Goal: Task Accomplishment & Management: Manage account settings

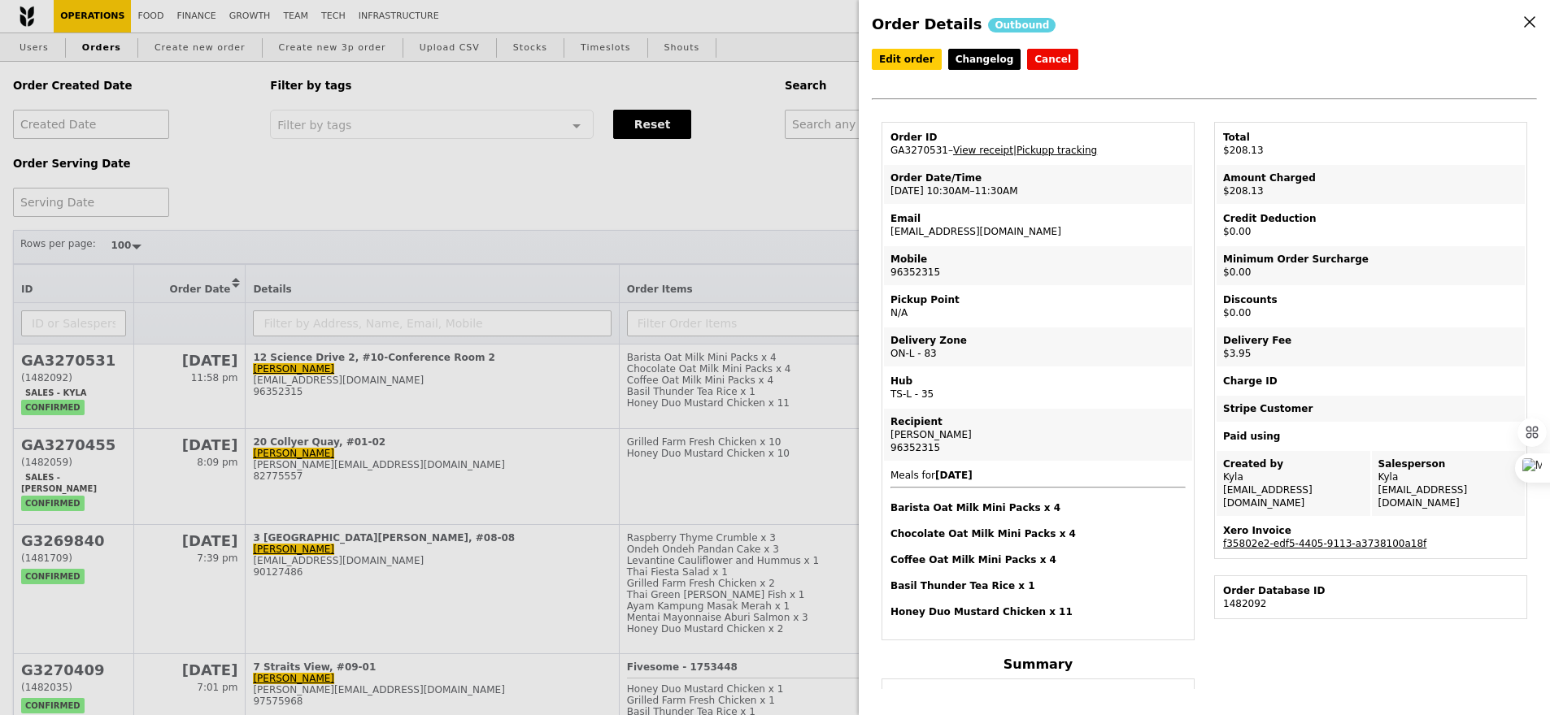
select select "100"
click at [911, 63] on link "Edit order" at bounding box center [907, 59] width 70 height 21
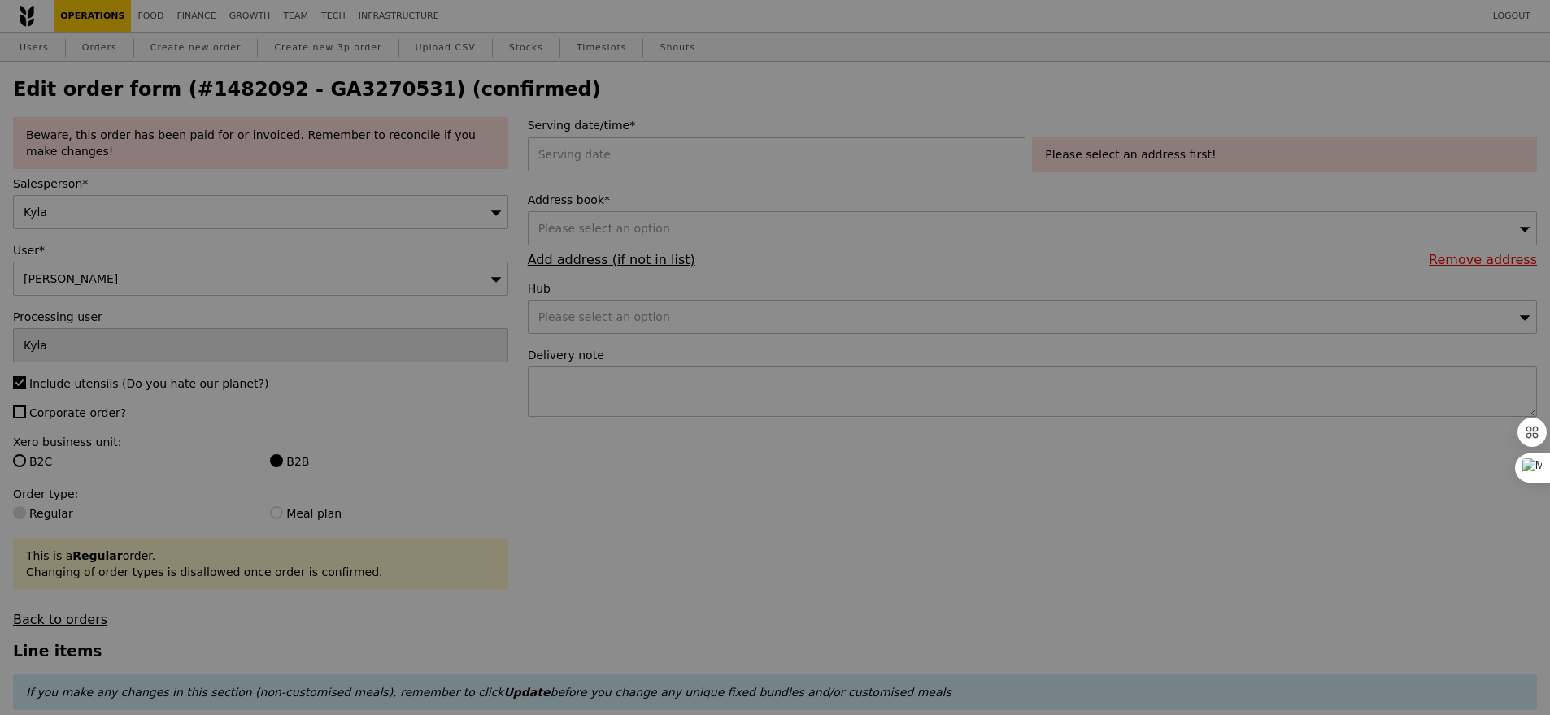
type input "14 Aug 2025"
type textarea "enter the SSHSPH main desk from lift lobby"
checkbox input "true"
type input "Loading..."
type input "204.18"
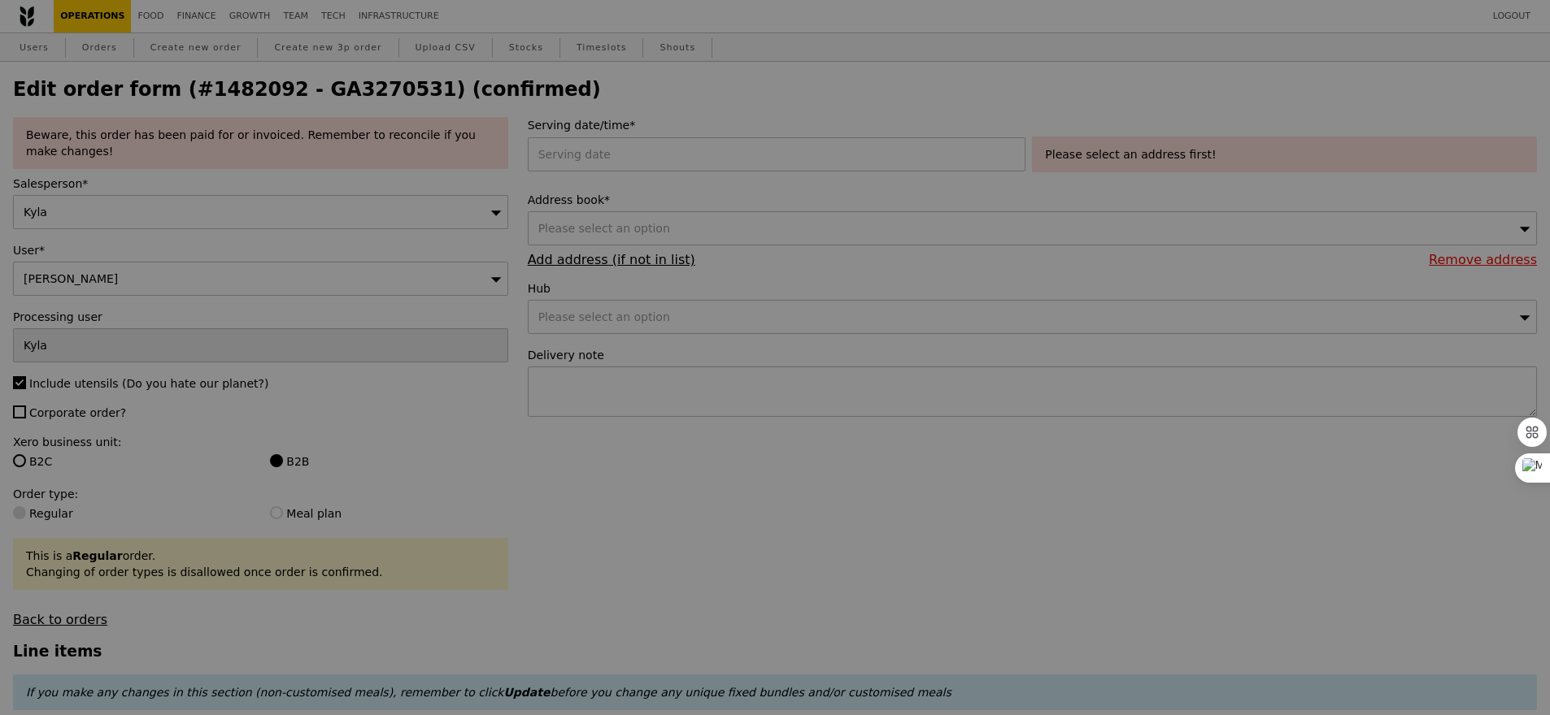
type input "3.62"
type input "3.95"
type input "208.13"
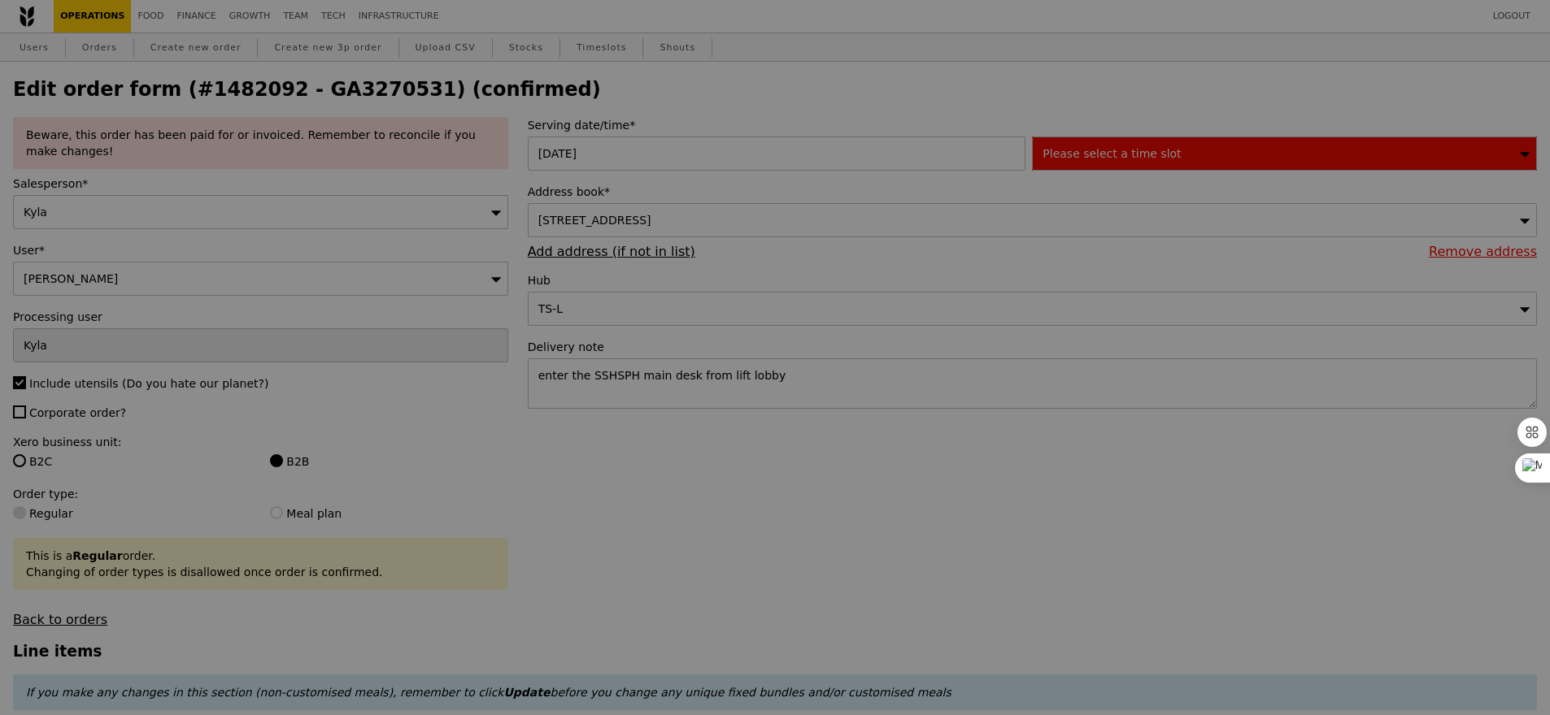
type input "7"
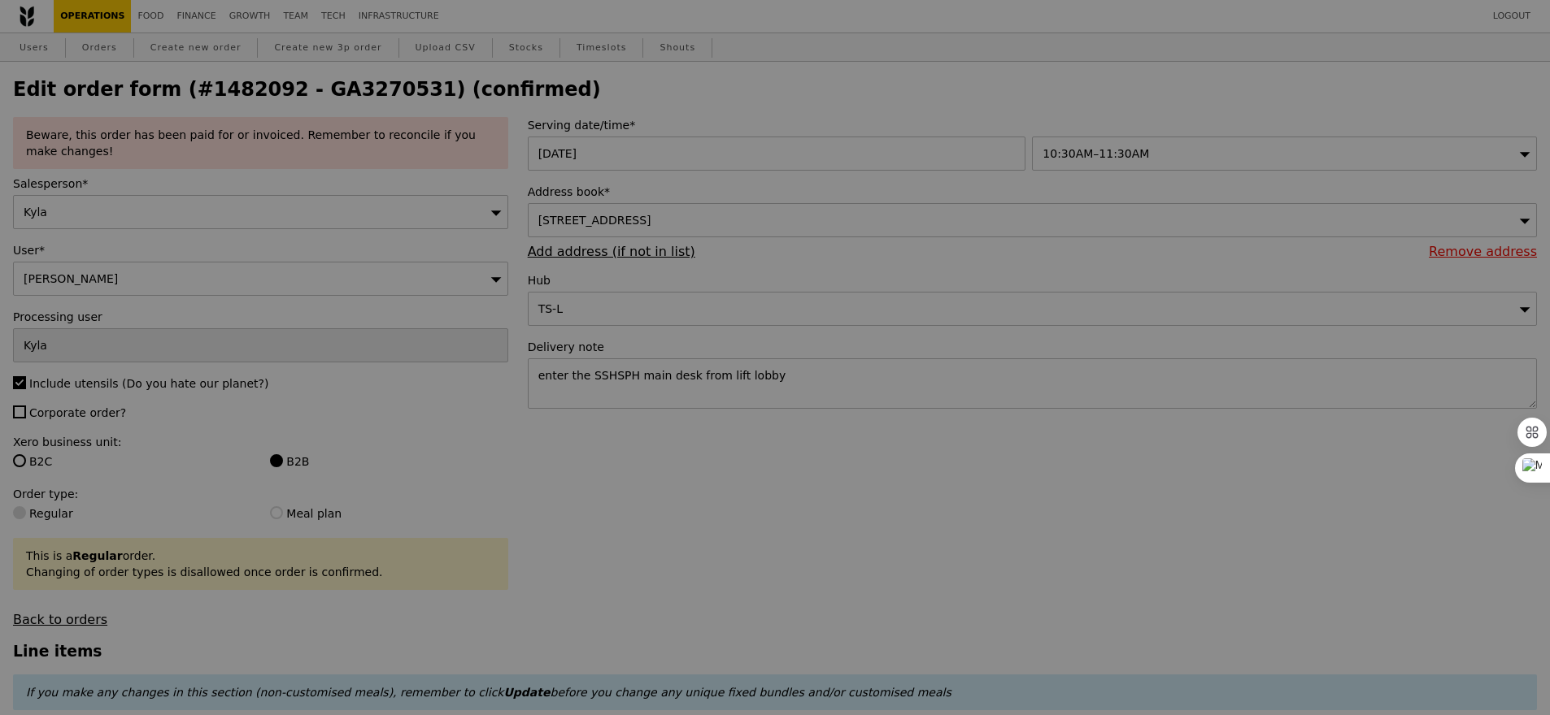
type input "Update"
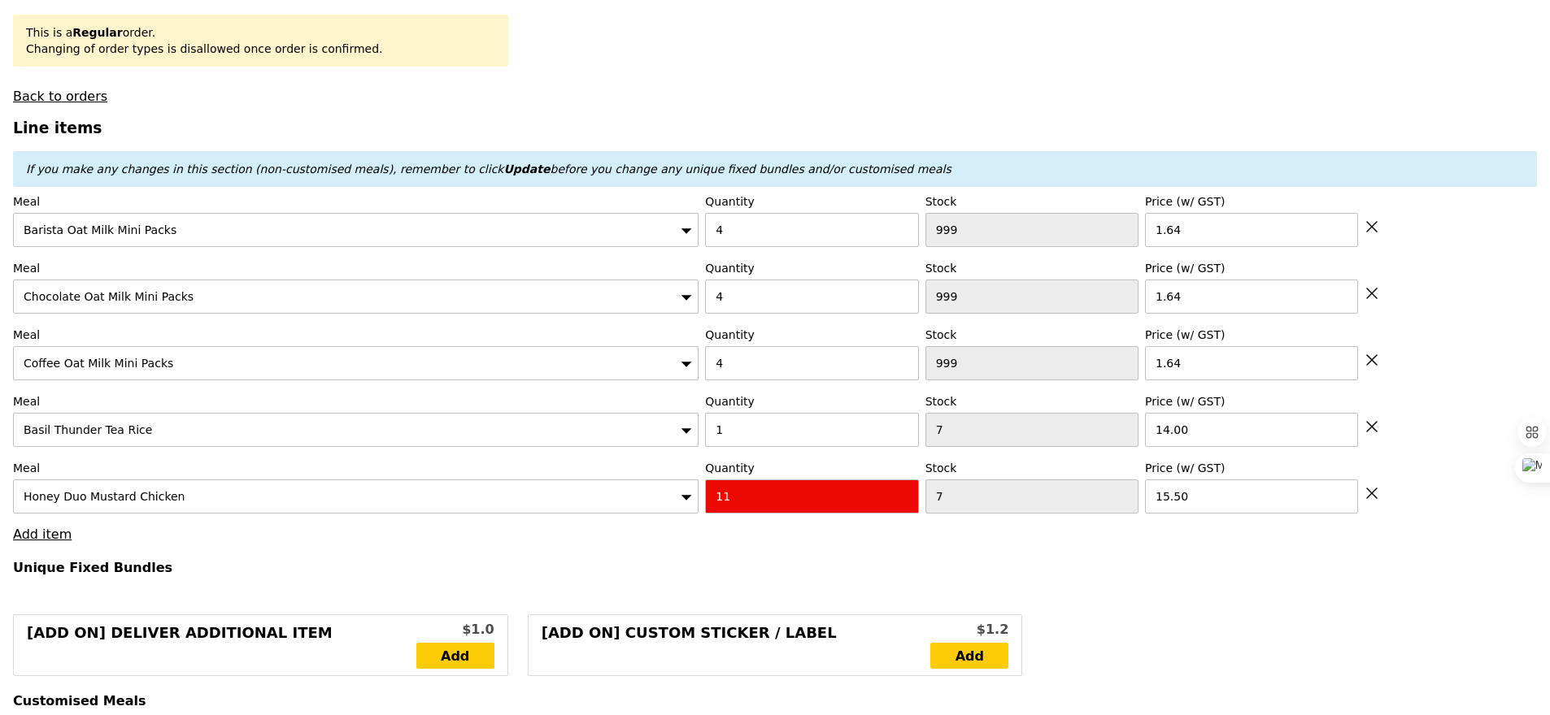
scroll to position [511, 0]
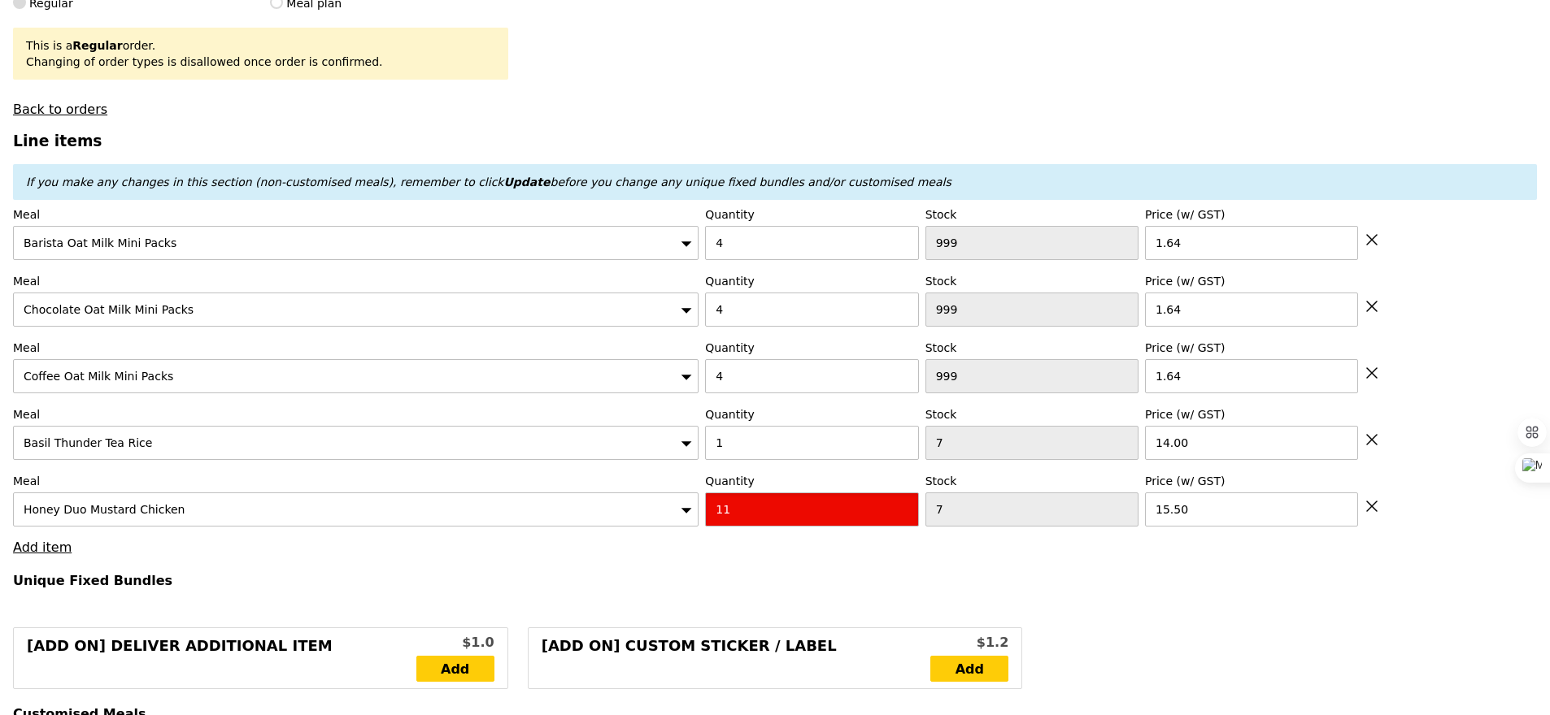
click at [724, 509] on input "11" at bounding box center [811, 510] width 213 height 34
type input "9"
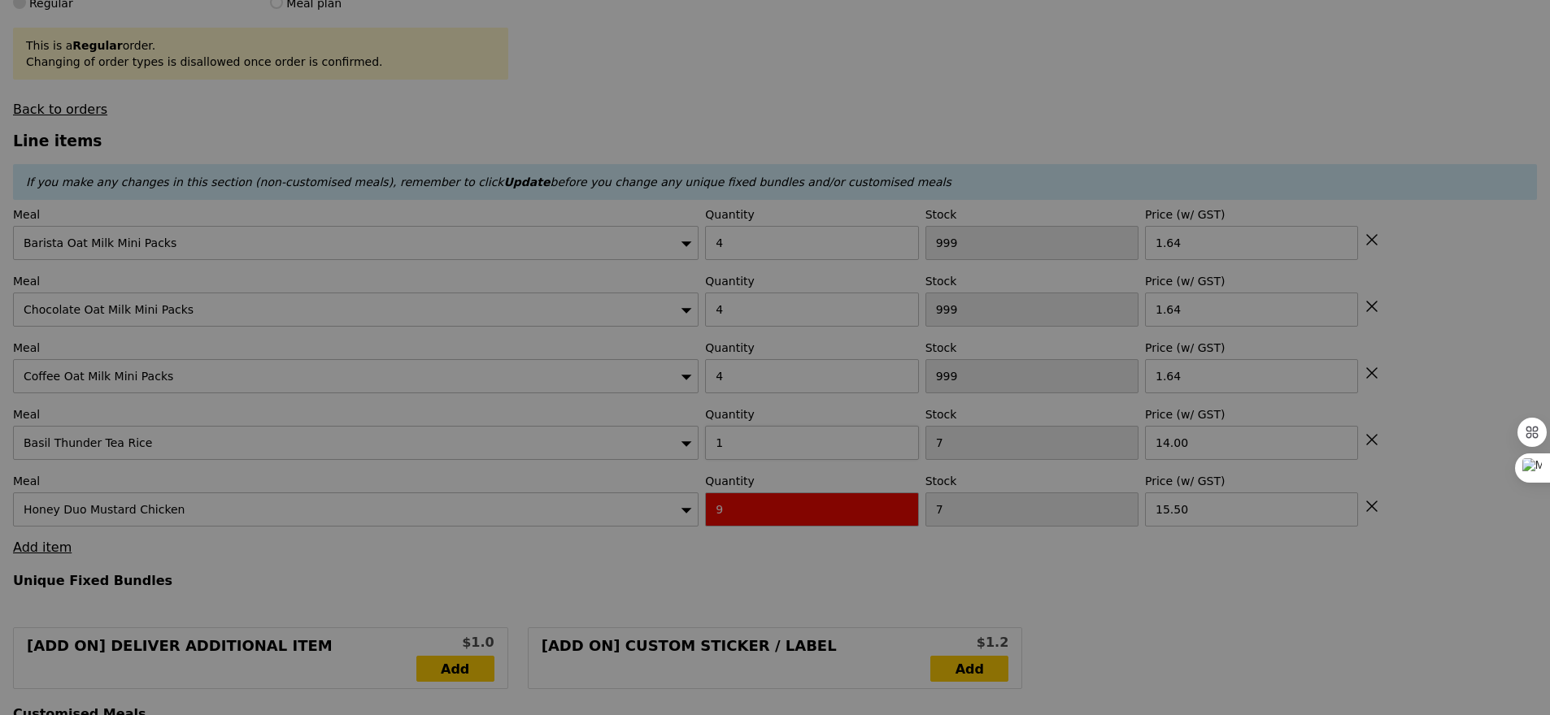
click at [746, 440] on div at bounding box center [775, 357] width 1550 height 715
type input "Update"
type input "0.00"
type input "3.95"
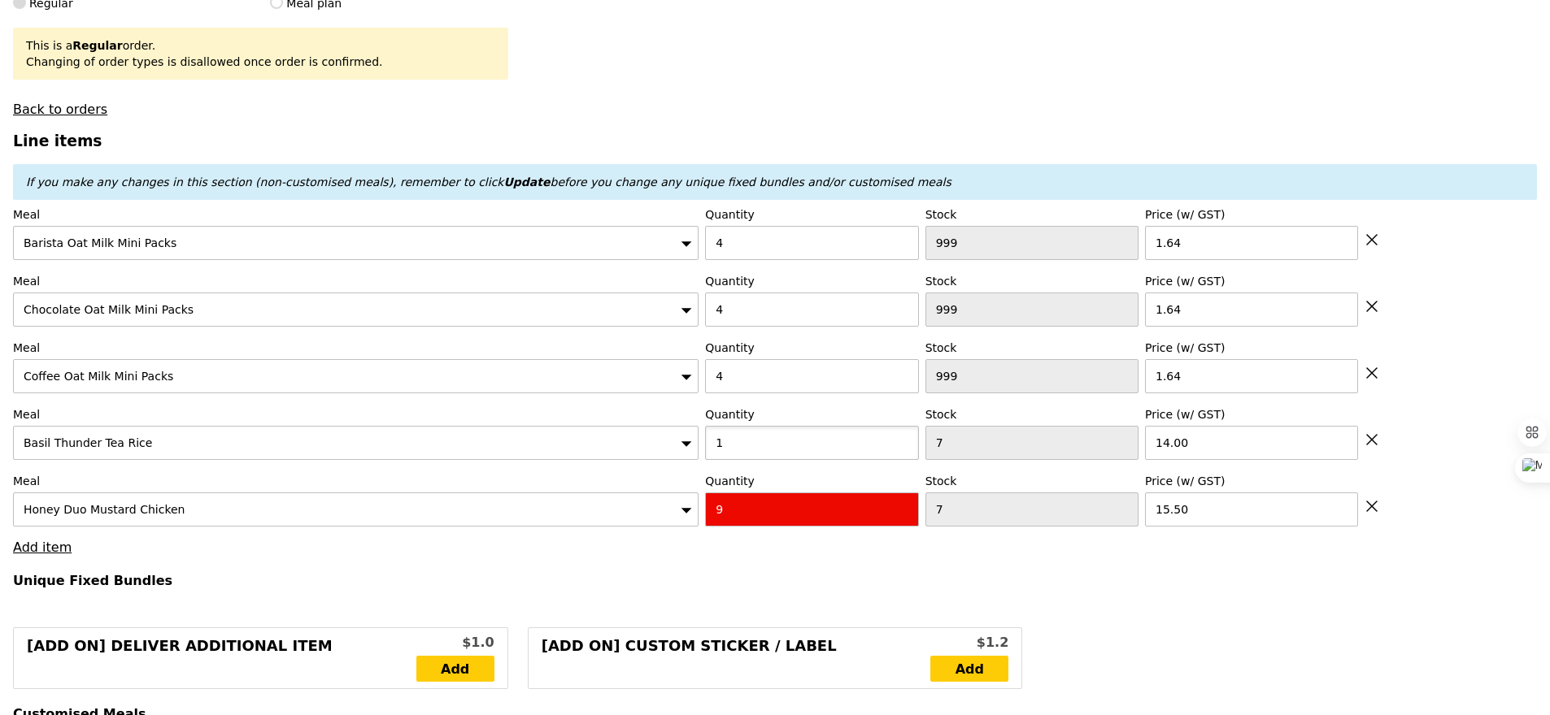
click at [755, 437] on input "1" at bounding box center [811, 443] width 213 height 34
type input "3"
click at [768, 517] on input "9" at bounding box center [811, 510] width 213 height 34
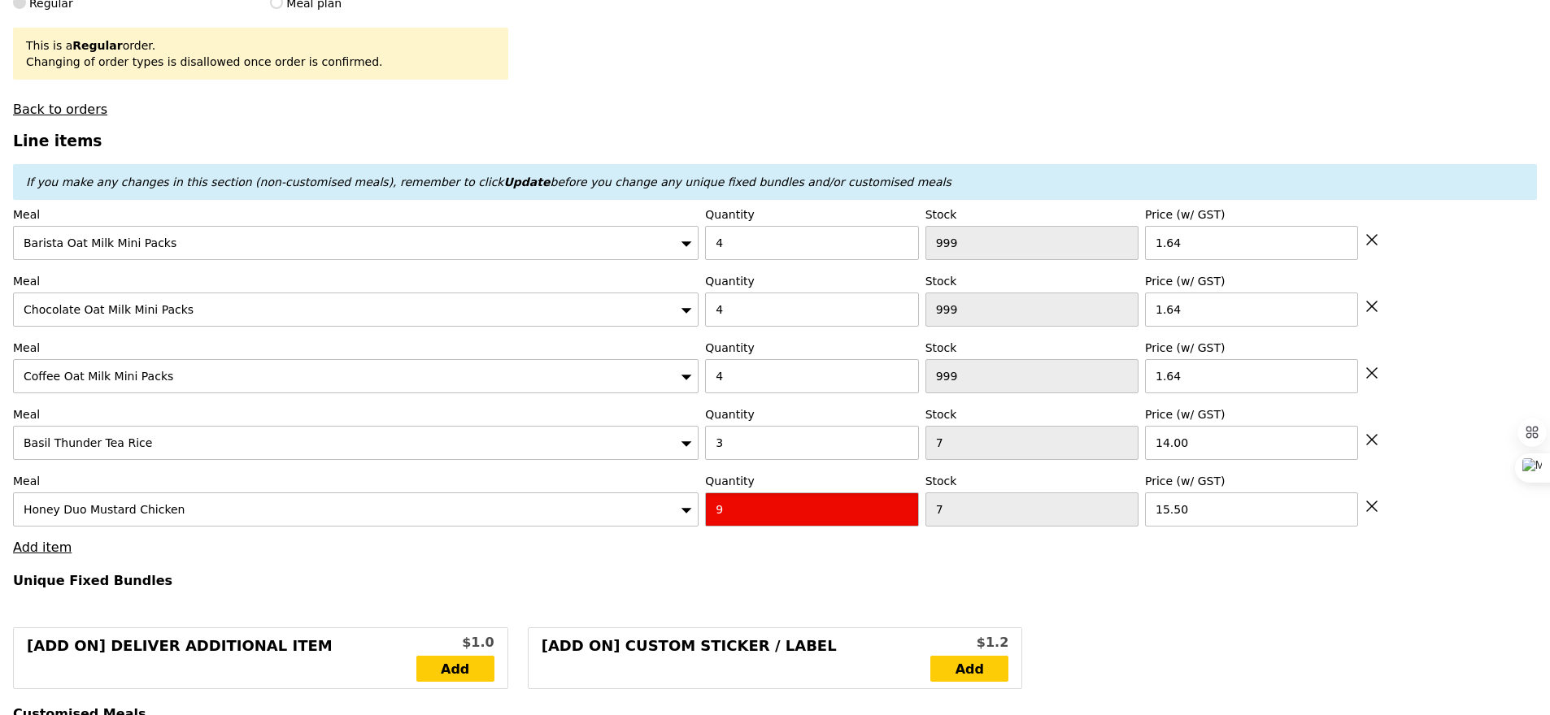
click at [768, 517] on input "9" at bounding box center [811, 510] width 213 height 34
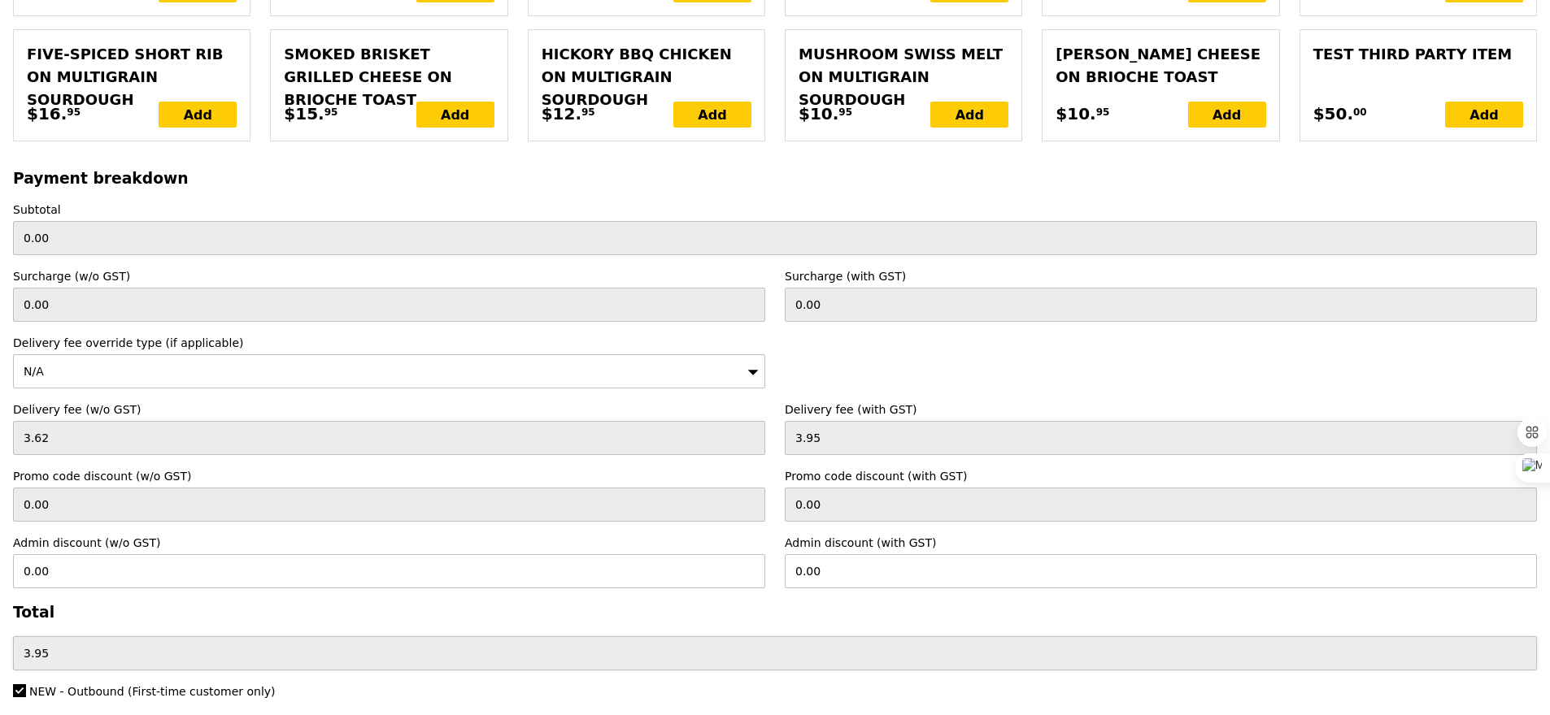
scroll to position [3974, 0]
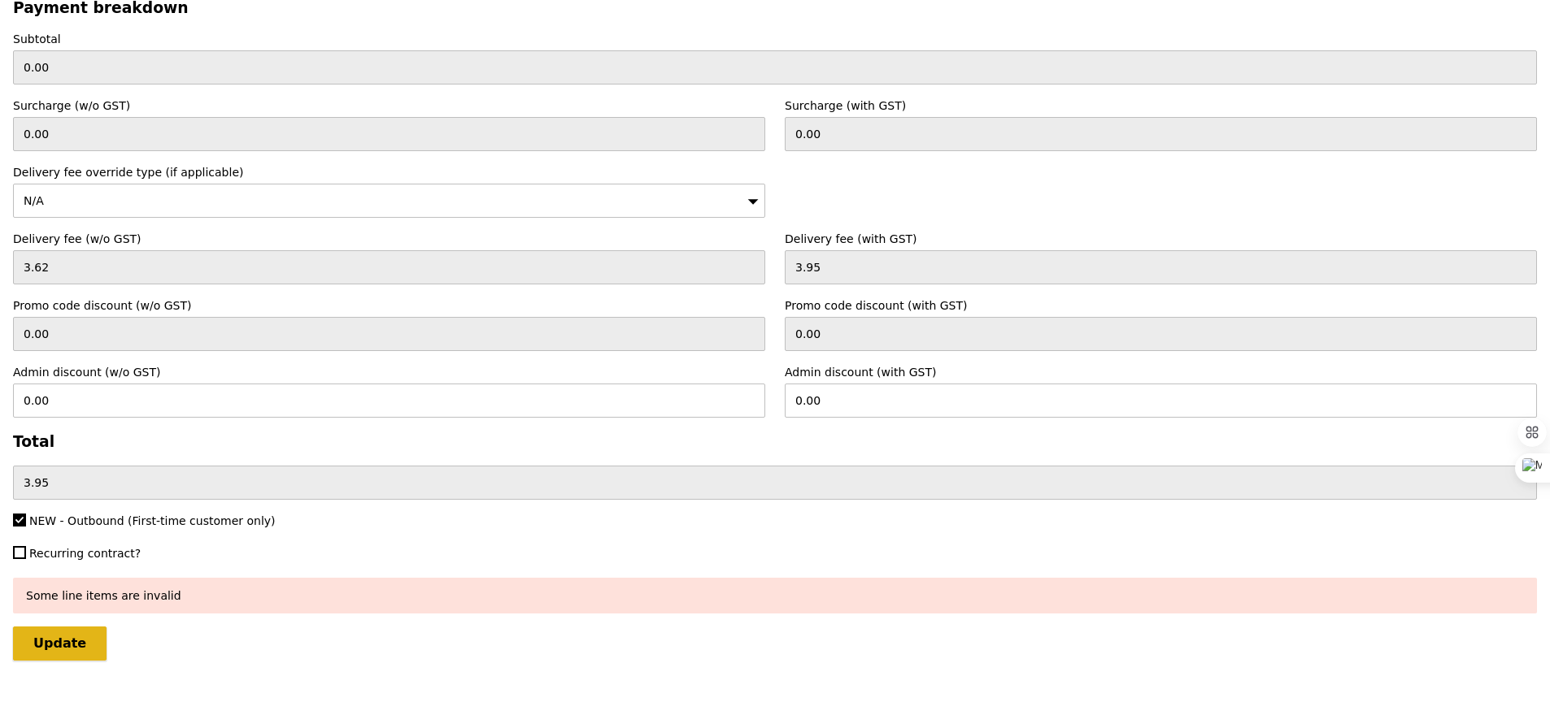
click at [73, 633] on input "Update" at bounding box center [60, 644] width 94 height 34
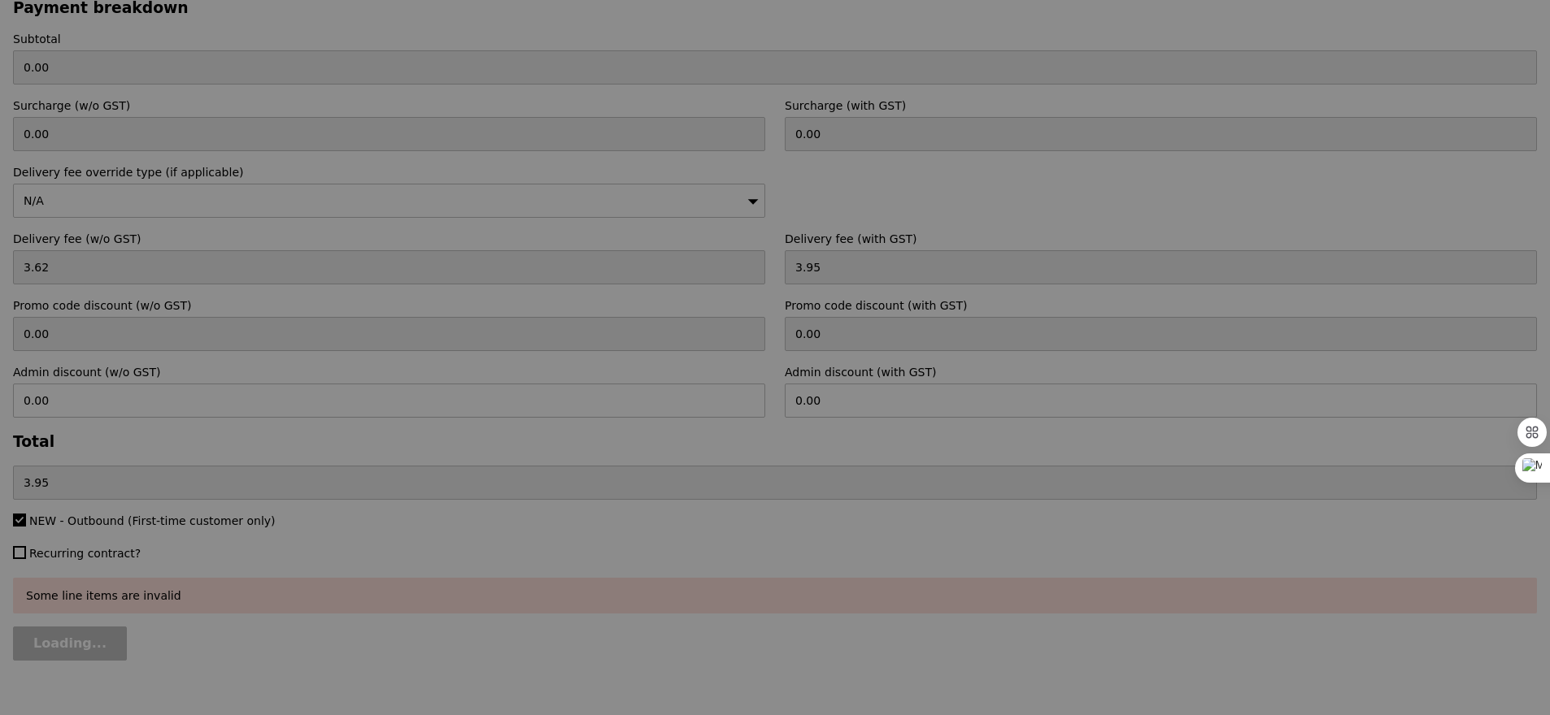
type input "Update"
type input "201.18"
type input "205.13"
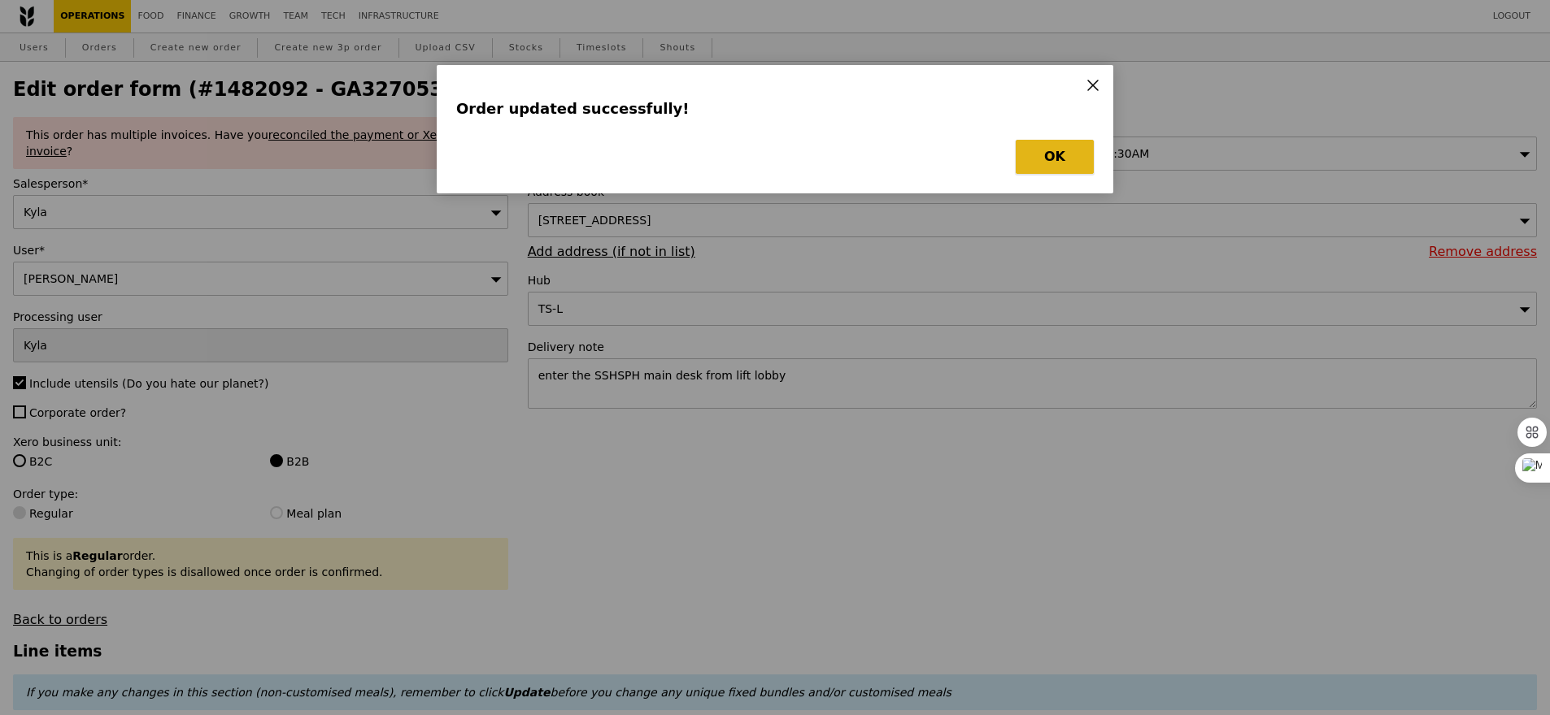
click at [1076, 166] on button "OK" at bounding box center [1055, 157] width 78 height 34
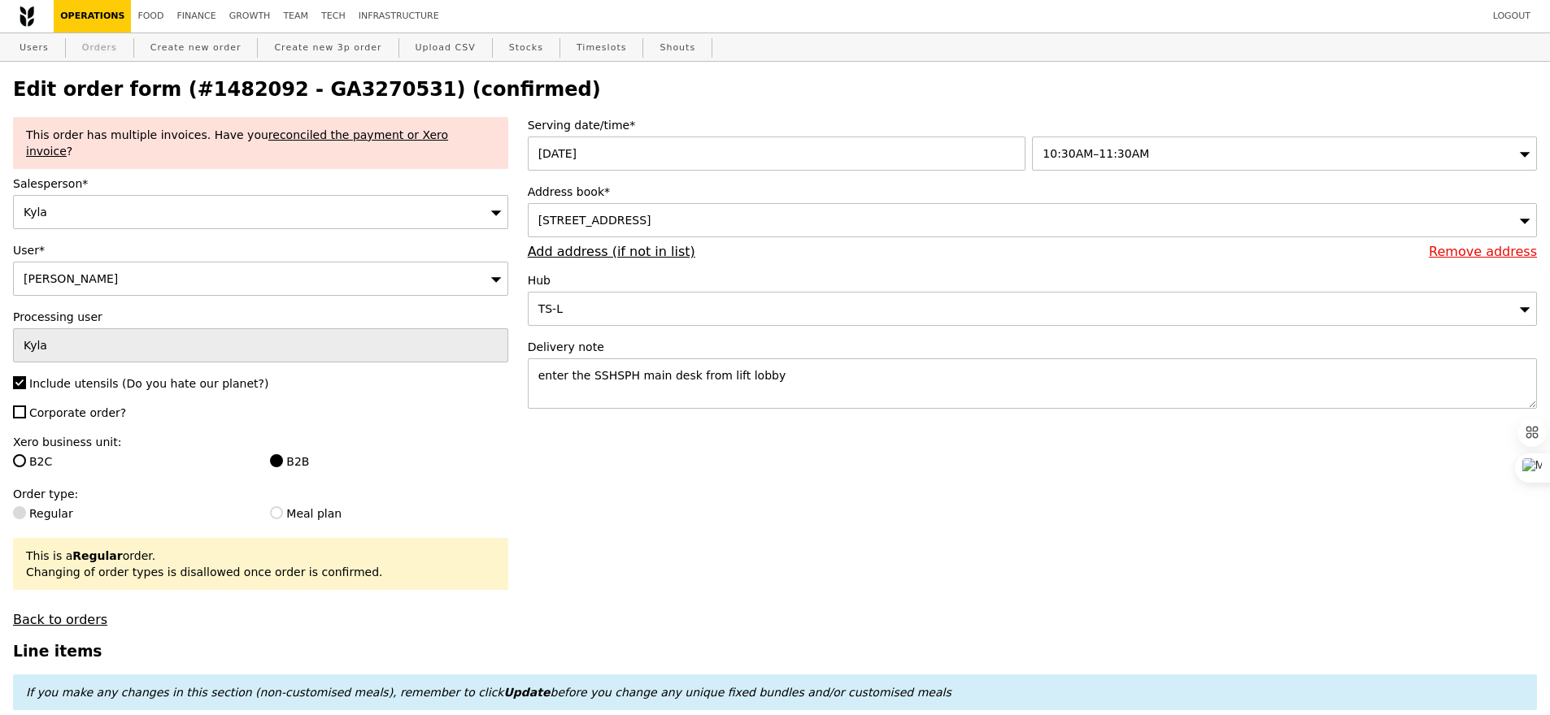
click at [108, 47] on link "Orders" at bounding box center [100, 47] width 48 height 29
select select "100"
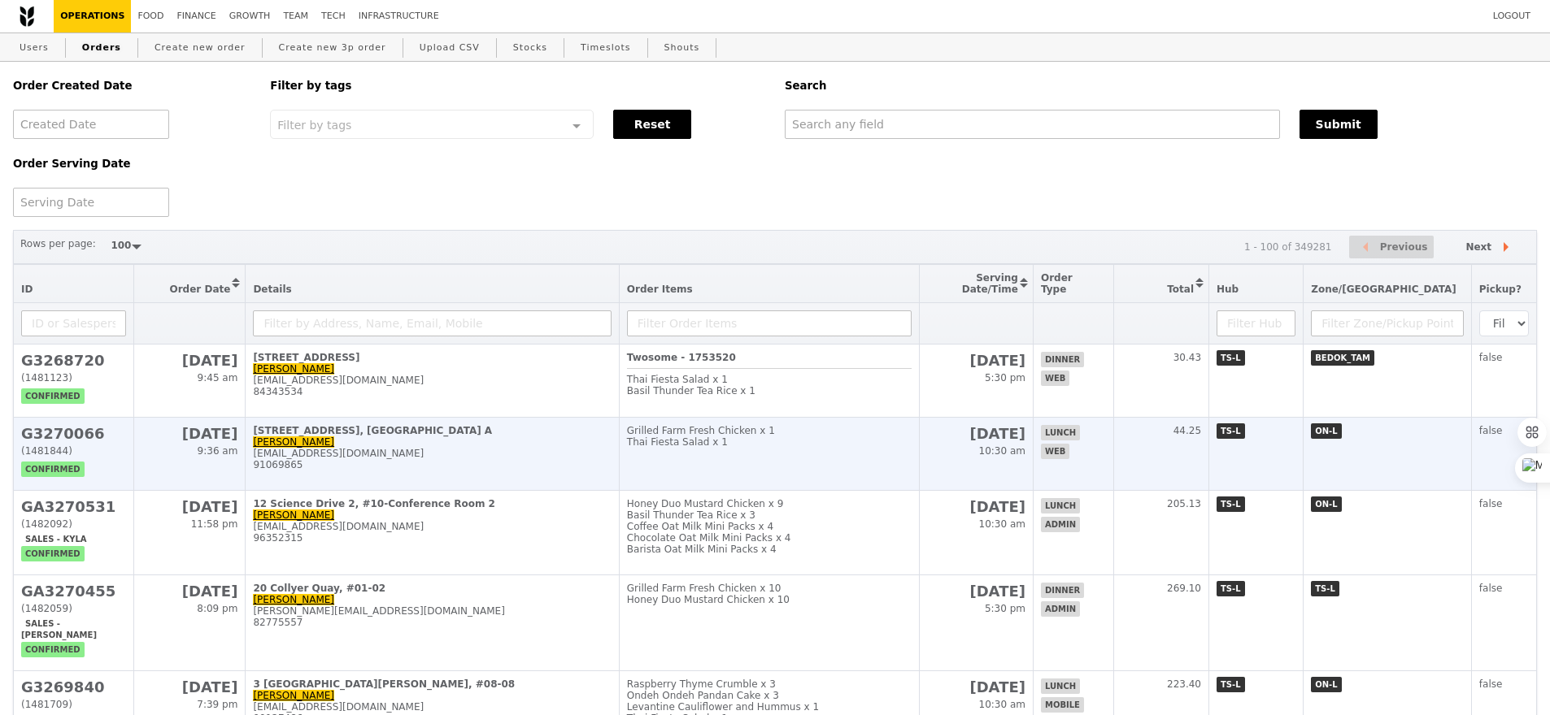
scroll to position [179, 0]
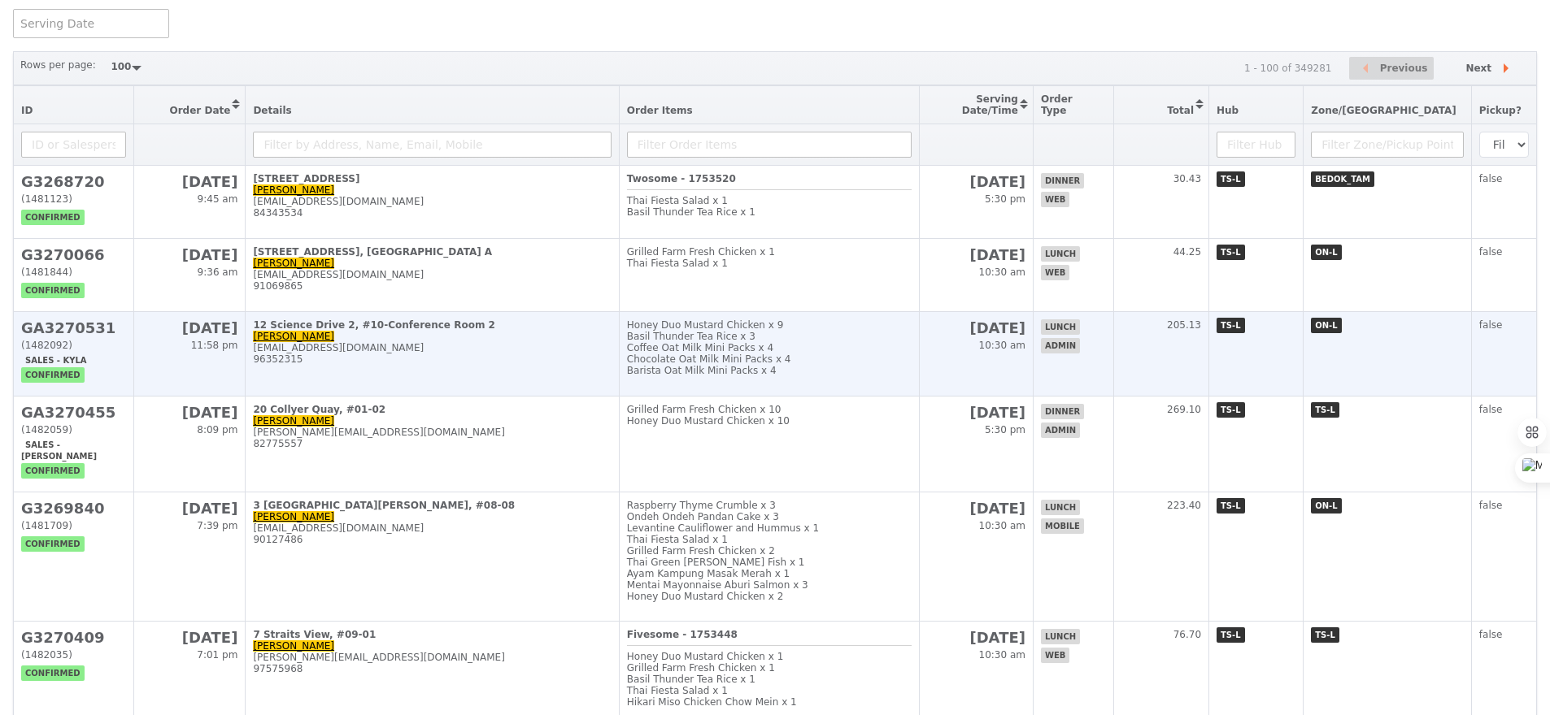
click at [489, 350] on div "ephshwe@nus.edu.sg" at bounding box center [432, 347] width 358 height 11
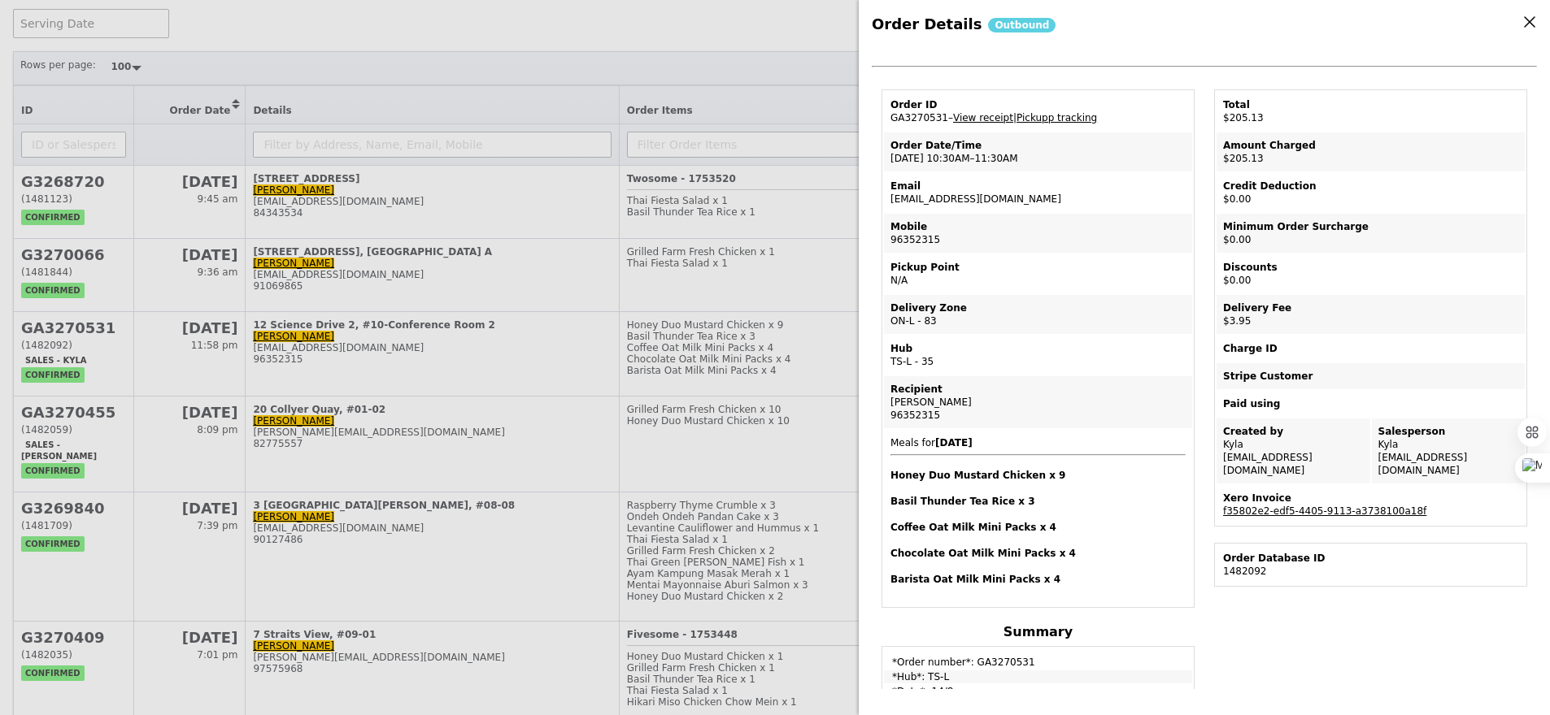
scroll to position [93, 0]
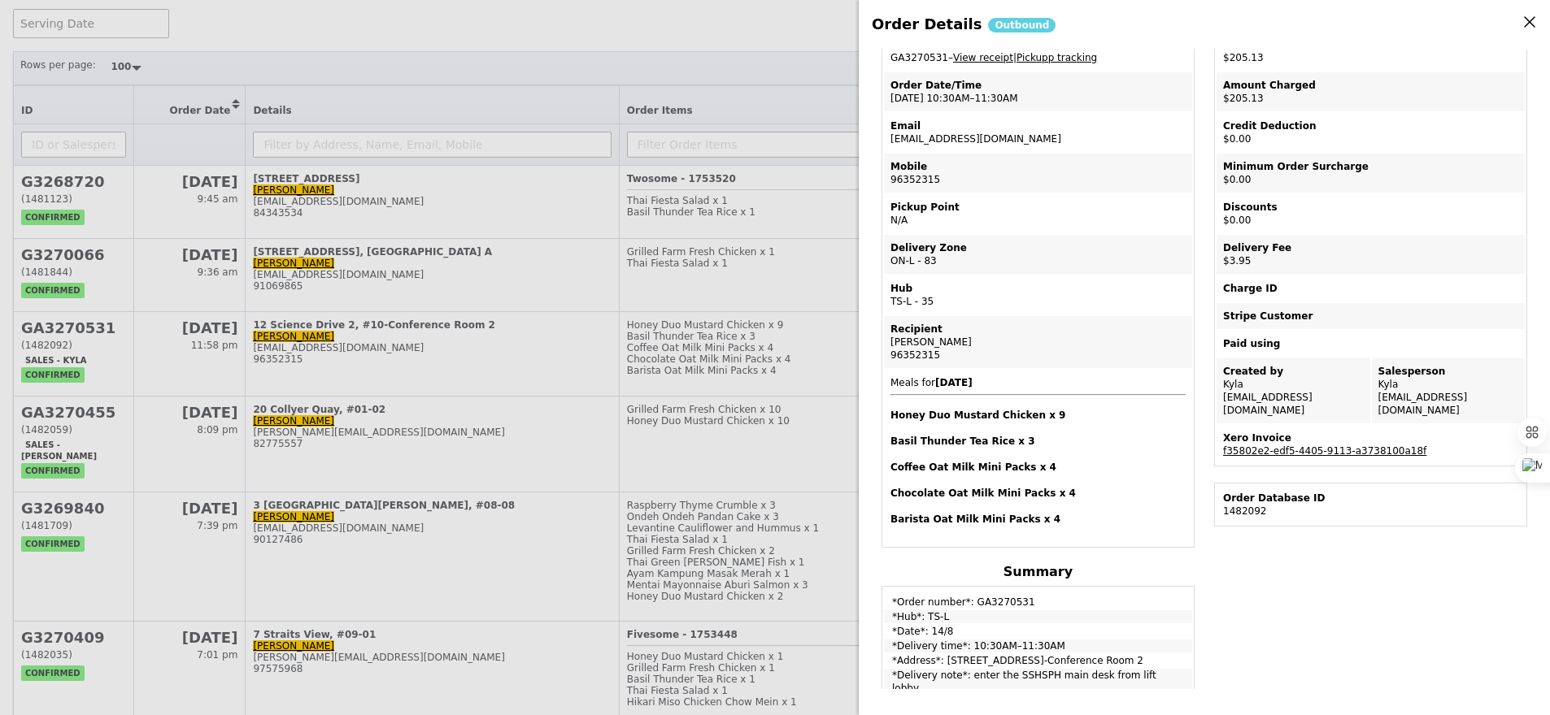
drag, startPoint x: 889, startPoint y: 590, endPoint x: 1079, endPoint y: 642, distance: 196.5
click at [1079, 642] on tbody "*Order number*: GA3270531 *Hub*: TS-L *Date*: 14/8 *Delivery time*: 10:30AM–11:…" at bounding box center [1038, 671] width 308 height 165
copy tbody "*Order number*: GA3270531 *Hub*: TS-L *Date*: 14/8 *Delivery time*: 10:30AM–11:…"
click at [1054, 341] on div "Shweta Rajkumar Singh" at bounding box center [1037, 342] width 295 height 13
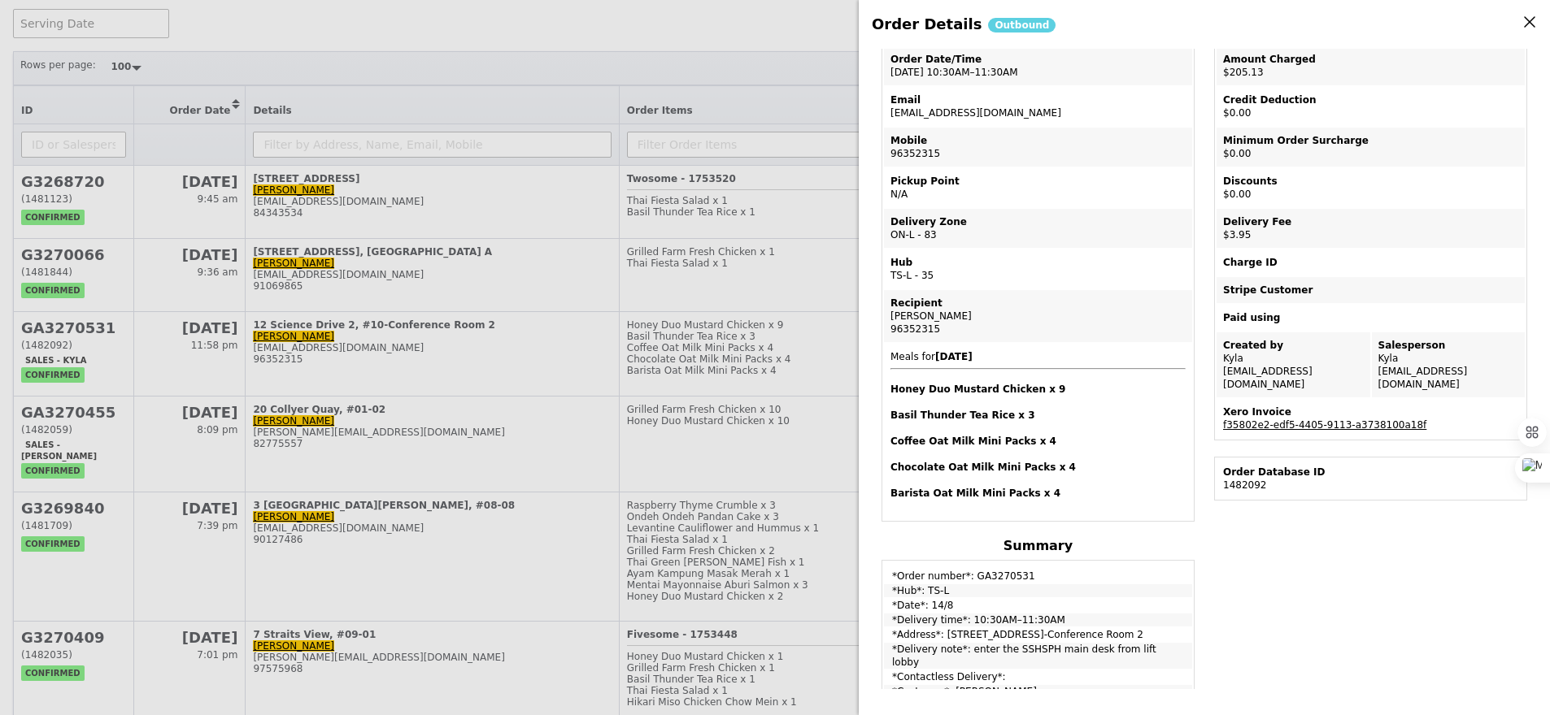
scroll to position [193, 0]
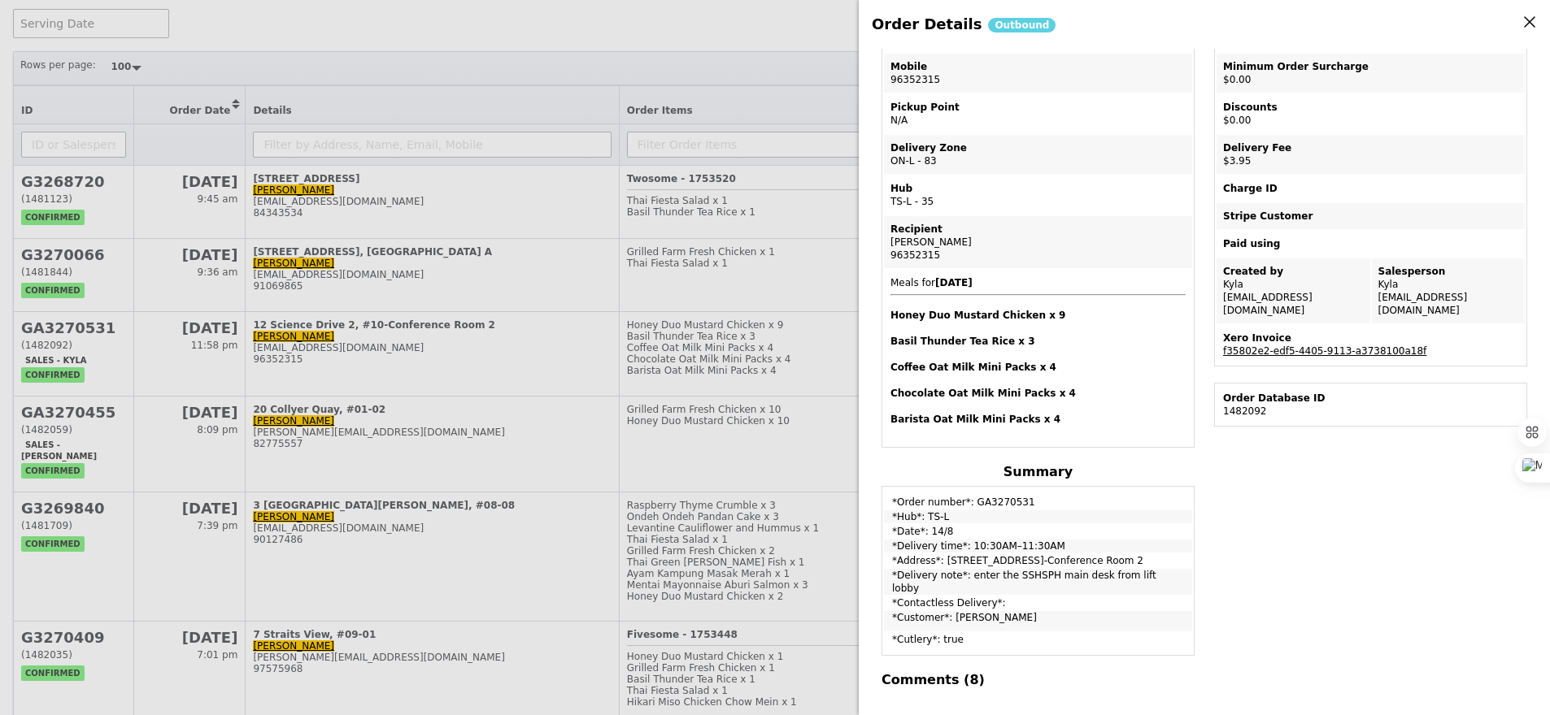
click at [1308, 346] on link "f35802e2-edf5-4405-9113-a3738100a18f" at bounding box center [1324, 351] width 203 height 11
click at [1058, 161] on td "Delivery Zone ON-L - 83" at bounding box center [1038, 154] width 308 height 39
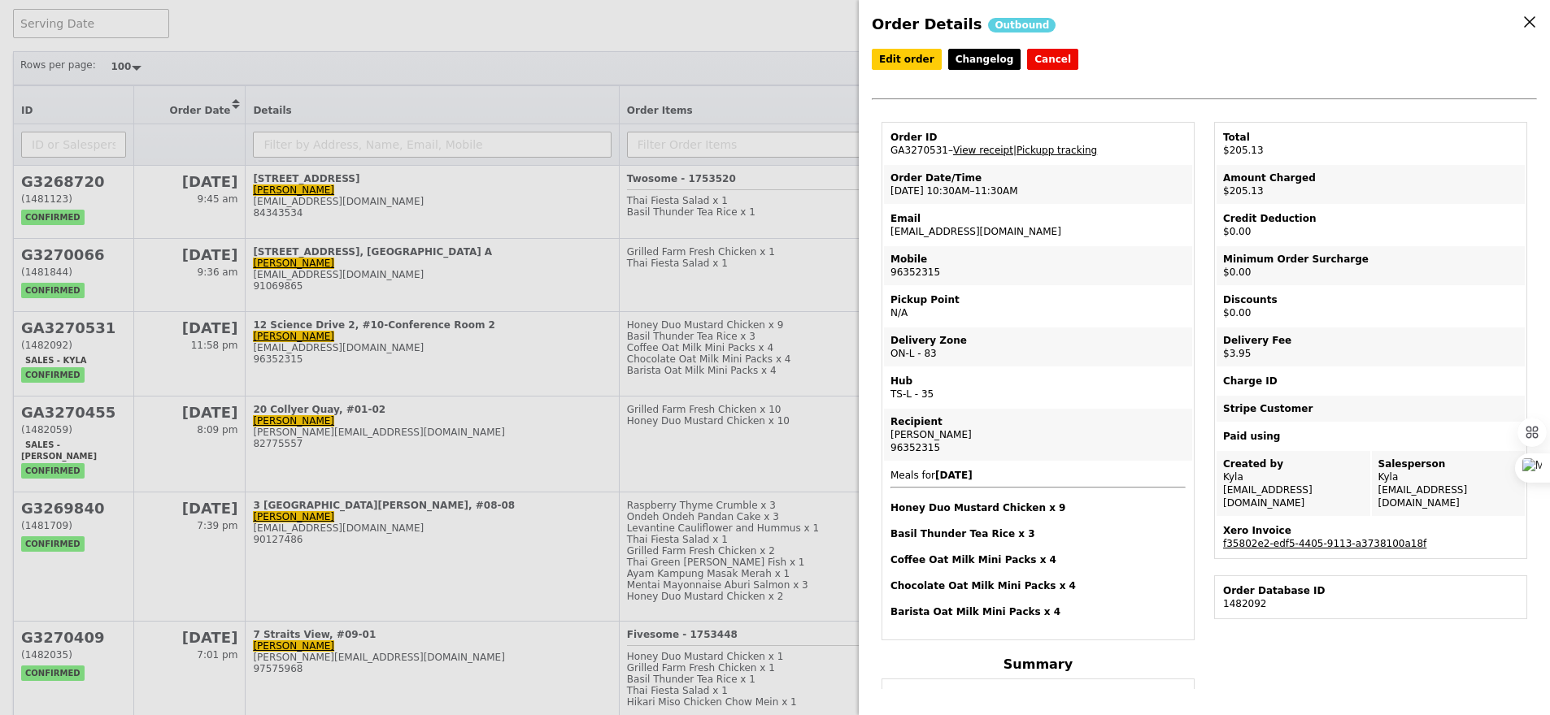
click at [976, 147] on link "View receipt" at bounding box center [983, 150] width 60 height 11
